Goal: Find specific page/section: Find specific page/section

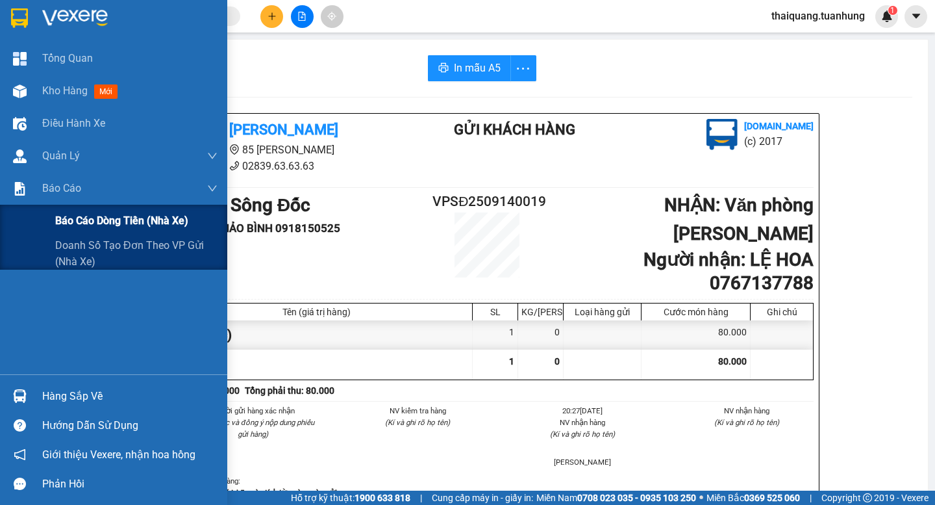
click at [73, 221] on span "Báo cáo dòng tiền (nhà xe)" at bounding box center [121, 220] width 133 height 16
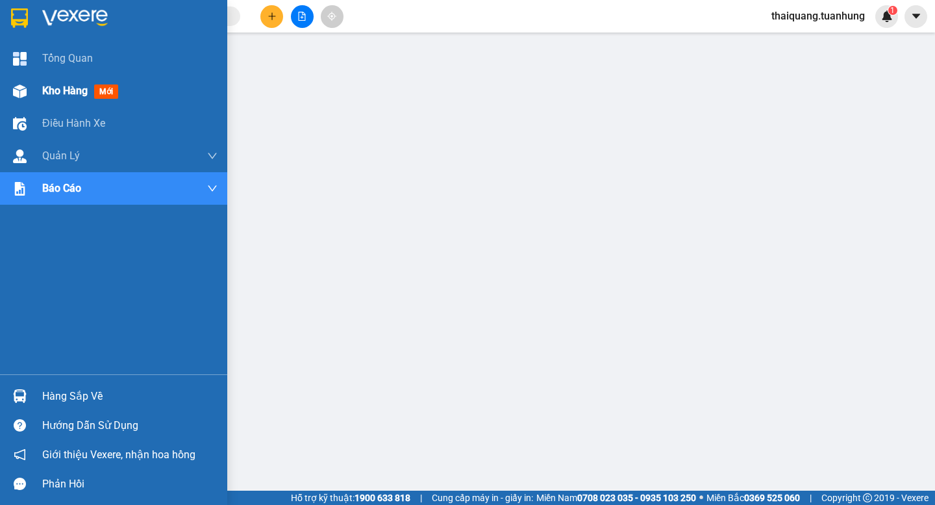
click at [73, 93] on span "Kho hàng" at bounding box center [64, 90] width 45 height 12
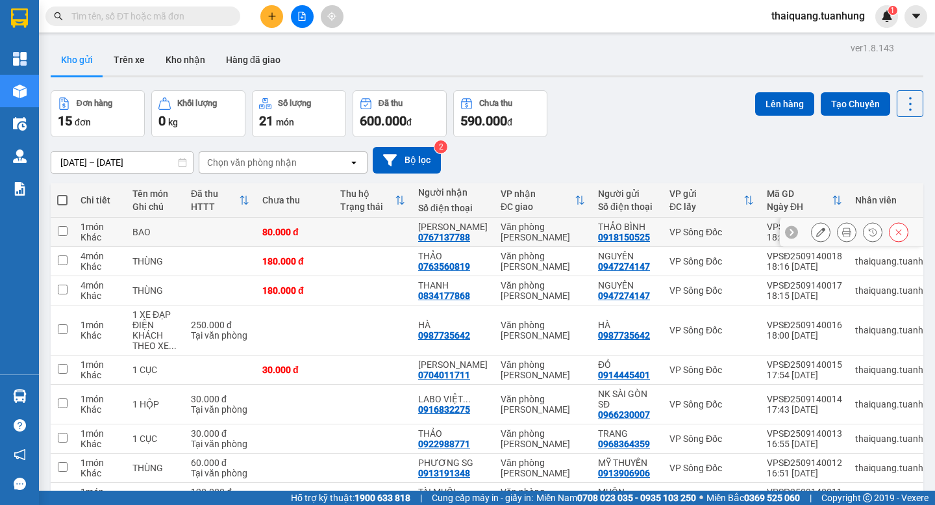
scroll to position [109, 0]
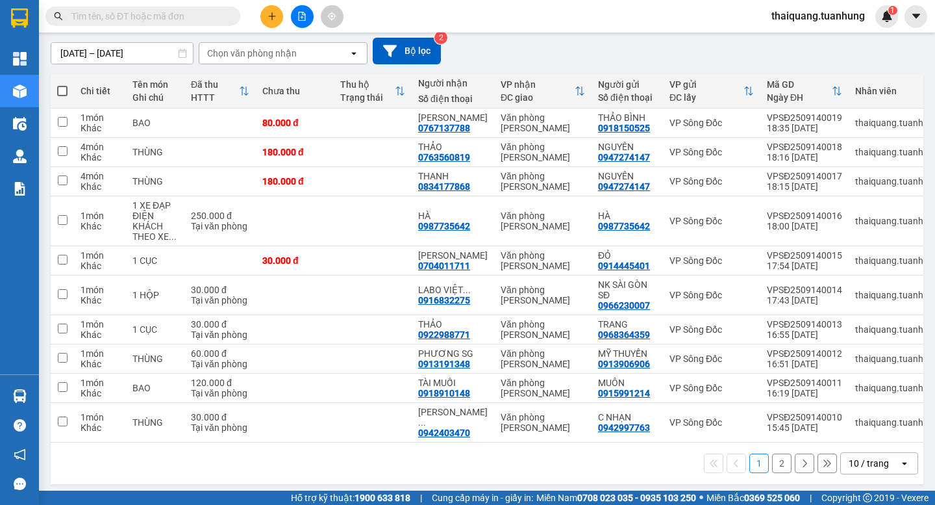
click at [868, 459] on div "10 / trang" at bounding box center [869, 463] width 40 height 13
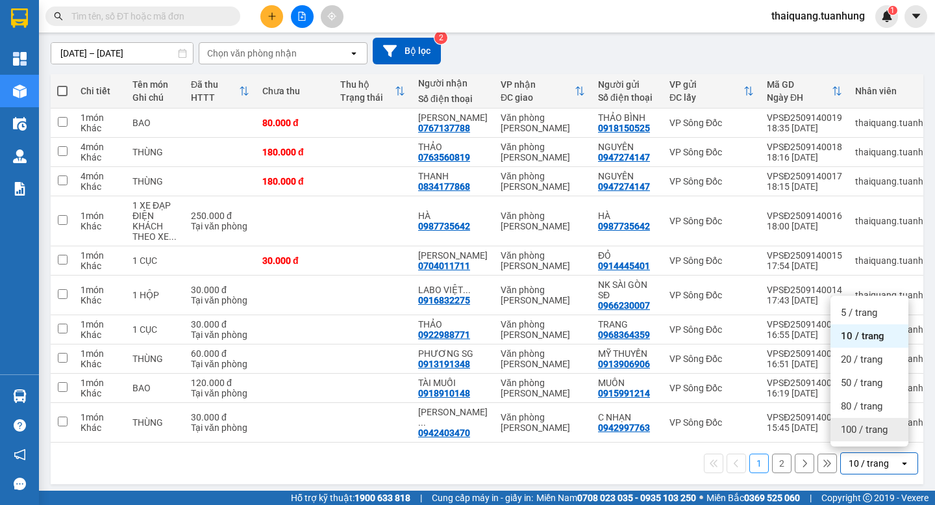
click at [856, 429] on span "100 / trang" at bounding box center [864, 429] width 47 height 13
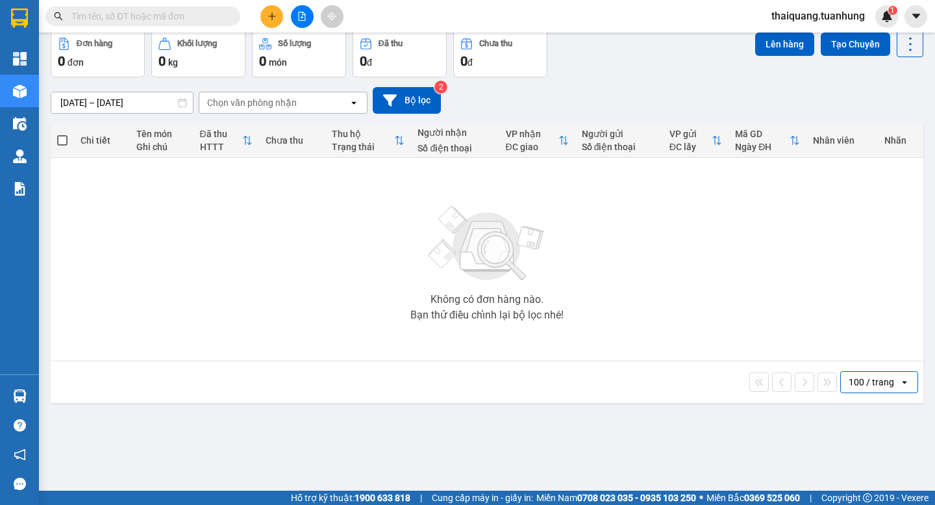
scroll to position [0, 0]
